Goal: Task Accomplishment & Management: Complete application form

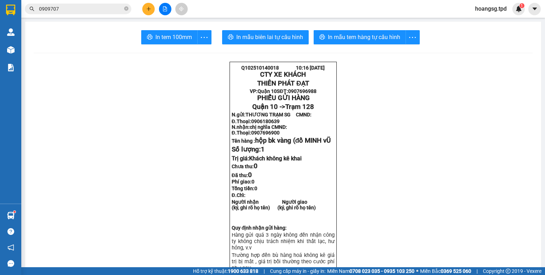
click at [159, 11] on button at bounding box center [165, 9] width 12 height 12
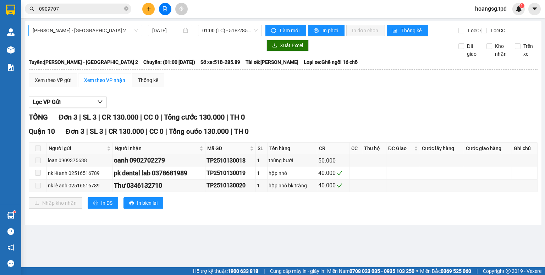
click at [138, 30] on span "[PERSON_NAME] - [GEOGRAPHIC_DATA] 2" at bounding box center [85, 30] width 105 height 11
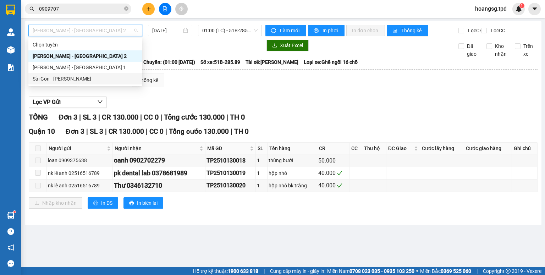
drag, startPoint x: 101, startPoint y: 76, endPoint x: 180, endPoint y: 49, distance: 83.6
click at [101, 76] on div "Sài Gòn - [PERSON_NAME]" at bounding box center [85, 79] width 105 height 8
type input "[DATE]"
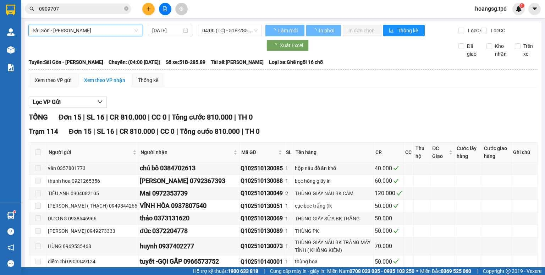
click at [217, 33] on span "04:00 (TC) - 51B-285.89" at bounding box center [230, 30] width 56 height 11
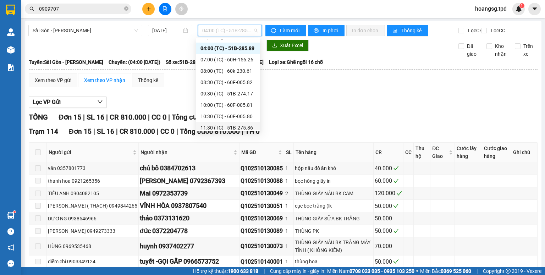
scroll to position [11, 0]
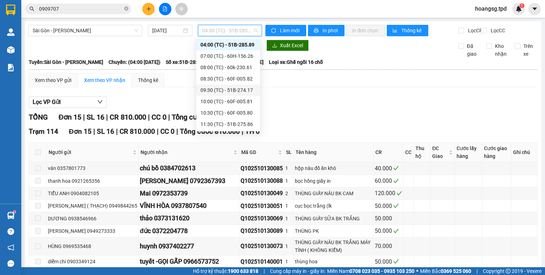
click at [247, 88] on div "09:30 (TC) - 51B-274.17" at bounding box center [227, 90] width 55 height 8
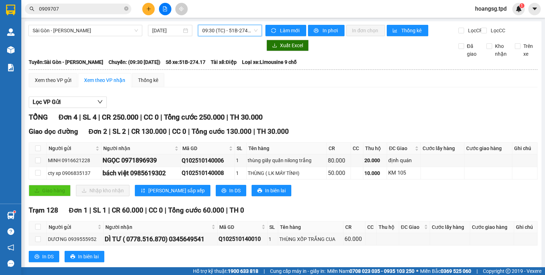
click at [153, 9] on button at bounding box center [148, 9] width 12 height 12
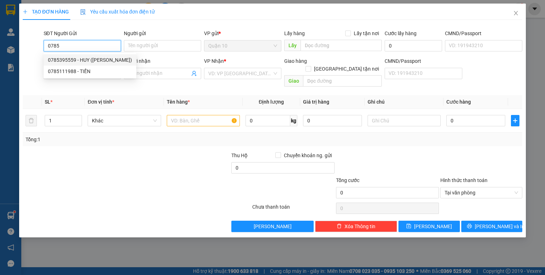
type input "0785395559"
type input "HUY ([PERSON_NAME])"
type input "052068022852"
type input "0372204778"
type input "đức"
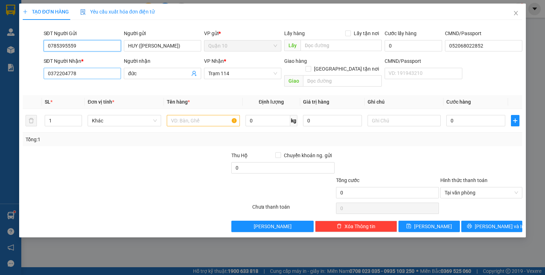
type input "0785395559"
drag, startPoint x: 96, startPoint y: 71, endPoint x: 0, endPoint y: 126, distance: 111.0
click at [0, 128] on div "TẠO ĐƠN HÀNG Yêu cầu xuất hóa đơn điện tử Transit Pickup Surcharge Ids Transit …" at bounding box center [272, 137] width 545 height 275
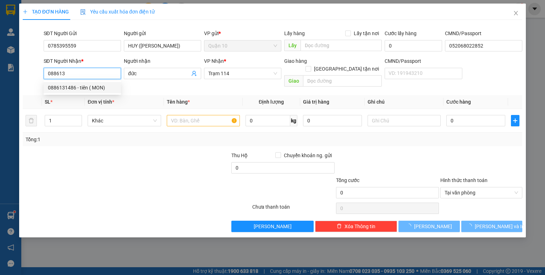
type input "0886131486"
type input "tiên ( MON)"
type input "125"
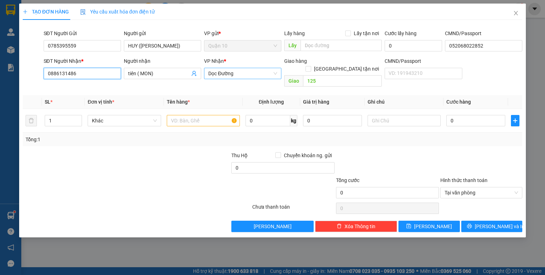
click at [268, 78] on span "Dọc Đường" at bounding box center [242, 73] width 69 height 11
type input "0886131486"
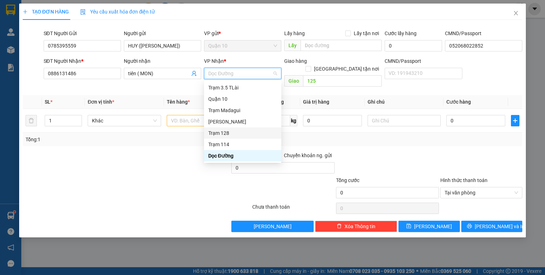
click at [224, 134] on div "Trạm 128" at bounding box center [242, 133] width 69 height 8
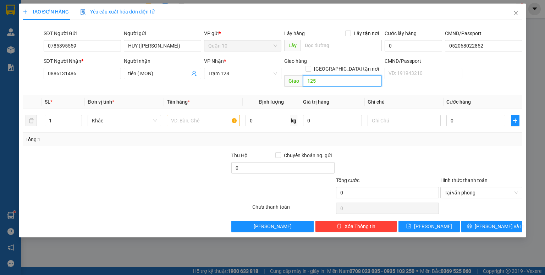
click at [330, 75] on input "125" at bounding box center [342, 80] width 79 height 11
click at [218, 115] on input "text" at bounding box center [203, 120] width 73 height 11
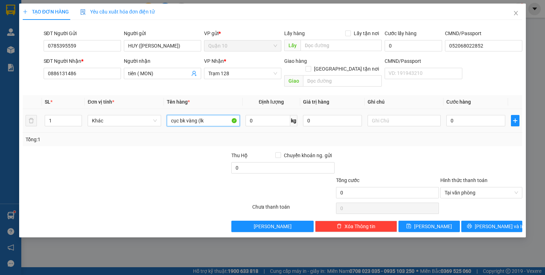
type input "cục bk vàng (lk"
type input "5.000.000"
type input "5"
type input "50"
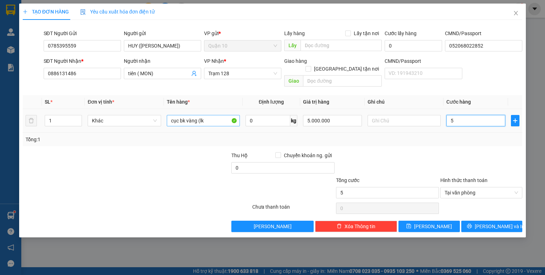
type input "50"
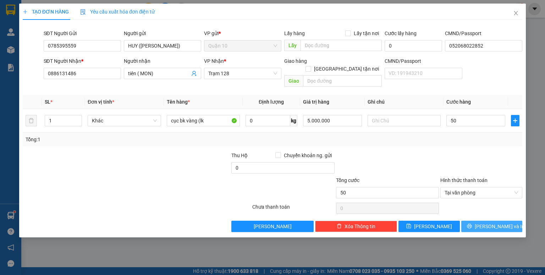
type input "50.000"
click at [488, 222] on span "[PERSON_NAME] và In" at bounding box center [499, 226] width 50 height 8
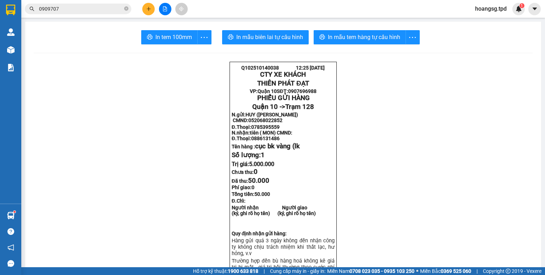
click at [163, 7] on icon "file-add" at bounding box center [164, 8] width 5 height 5
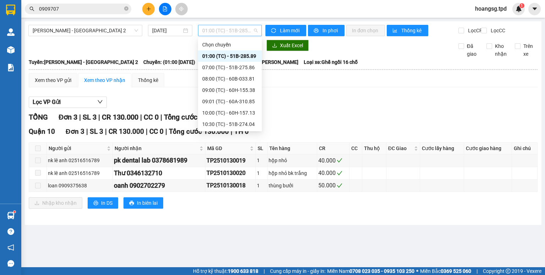
click at [245, 27] on span "01:00 (TC) - 51B-285.89" at bounding box center [230, 30] width 56 height 11
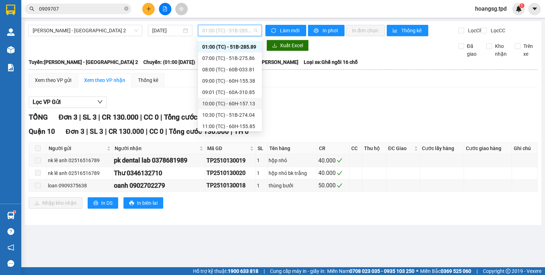
scroll to position [11, 0]
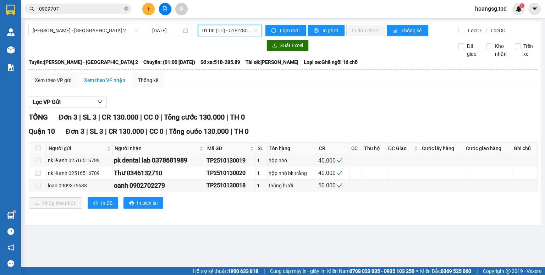
click at [208, 24] on div "[PERSON_NAME] - [GEOGRAPHIC_DATA] 2 [DATE] 01:00 01:00 (TC) - 51B-285.89 Làm mớ…" at bounding box center [283, 122] width 516 height 203
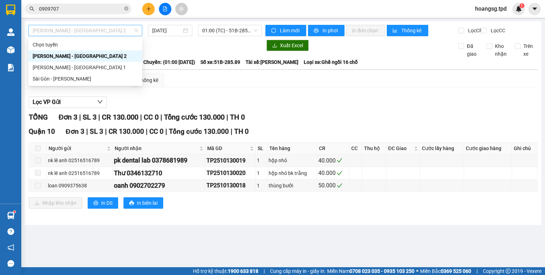
click at [104, 34] on span "[PERSON_NAME] - [GEOGRAPHIC_DATA] 2" at bounding box center [85, 30] width 105 height 11
click at [88, 76] on div "Sài Gòn - [PERSON_NAME]" at bounding box center [85, 79] width 105 height 8
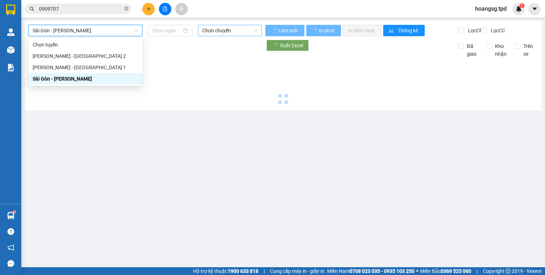
click at [225, 29] on span "Chọn chuyến" at bounding box center [230, 30] width 56 height 11
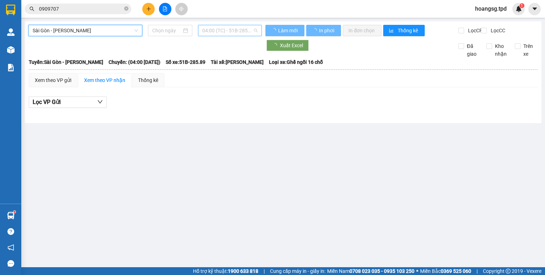
type input "[DATE]"
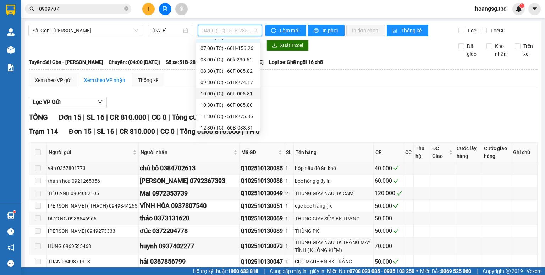
scroll to position [23, 0]
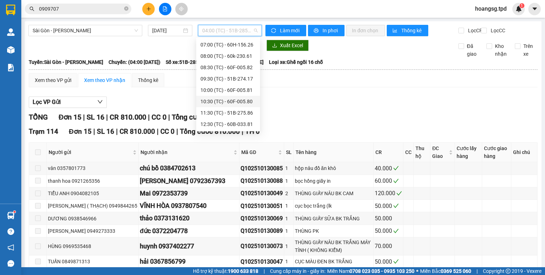
click at [240, 101] on div "10:30 (TC) - 60F-005.80" at bounding box center [227, 101] width 55 height 8
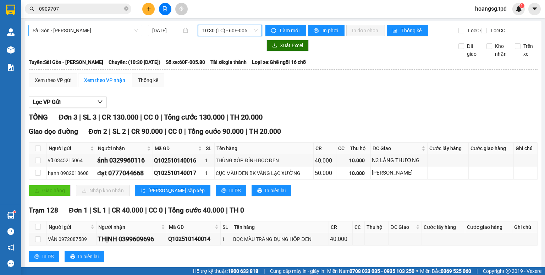
click at [58, 29] on span "Sài Gòn - [PERSON_NAME]" at bounding box center [85, 30] width 105 height 11
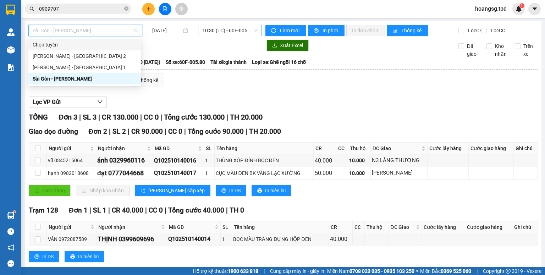
click at [254, 28] on span "10:30 (TC) - 60F-005.80" at bounding box center [230, 30] width 56 height 11
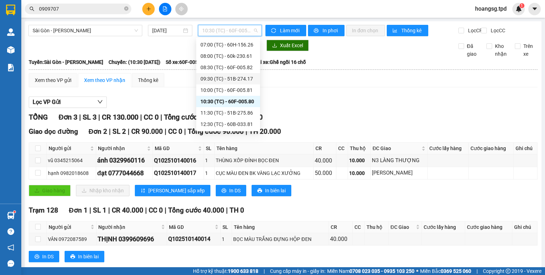
click at [242, 74] on div "09:30 (TC) - 51B-274.17" at bounding box center [228, 78] width 64 height 11
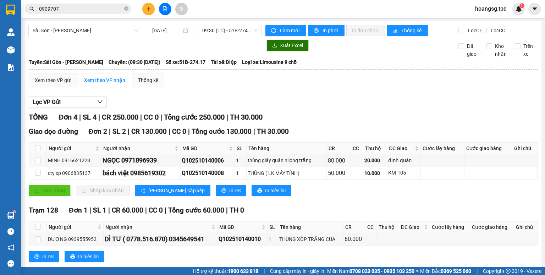
click at [342, 123] on div "TỔNG Đơn 4 | SL 4 | CR 250.000 | CC 0 | Tổng cước 250.000 | TH 30.000" at bounding box center [283, 117] width 508 height 11
drag, startPoint x: 118, startPoint y: 171, endPoint x: 175, endPoint y: 167, distance: 57.9
click at [175, 165] on div "NGỌC 0971896939" at bounding box center [140, 160] width 77 height 10
click at [209, 123] on div "TỔNG Đơn 4 | SL 4 | CR 250.000 | CC 0 | Tổng cước 250.000 | TH 30.000" at bounding box center [283, 117] width 508 height 11
